Goal: Task Accomplishment & Management: Manage account settings

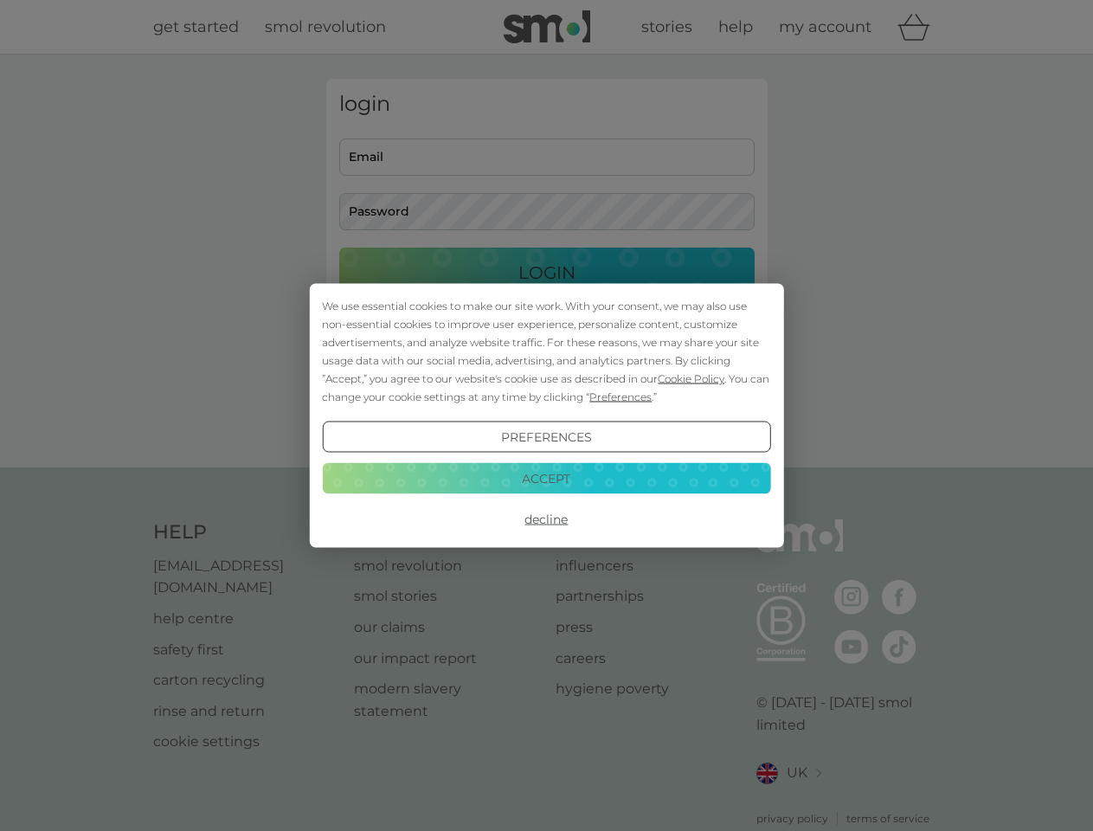
click at [692, 378] on span "Cookie Policy" at bounding box center [691, 378] width 67 height 13
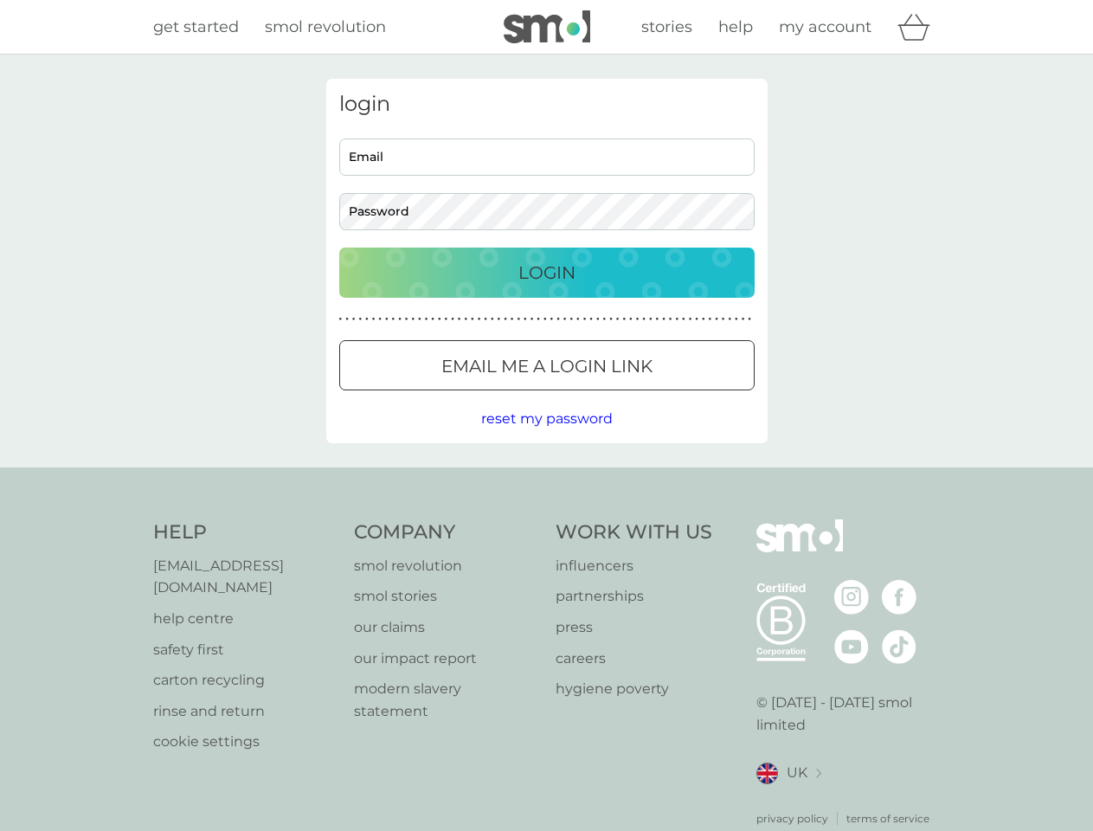
click at [619, 396] on div "login Email Password Login ● ● ● ● ● ● ● ● ● ● ● ● ● ● ● ● ● ● ● ● ● ● ● ● ● ● …" at bounding box center [546, 261] width 441 height 364
click at [546, 437] on div "login Email Password Login ● ● ● ● ● ● ● ● ● ● ● ● ● ● ● ● ● ● ● ● ● ● ● ● ● ● …" at bounding box center [546, 261] width 441 height 364
click at [546, 519] on div "Help [EMAIL_ADDRESS][DOMAIN_NAME] help centre safety first carton recycling rin…" at bounding box center [547, 672] width 788 height 307
click at [546, 478] on div "Help [EMAIL_ADDRESS][DOMAIN_NAME] help centre safety first carton recycling rin…" at bounding box center [546, 672] width 1093 height 411
